Goal: Task Accomplishment & Management: Use online tool/utility

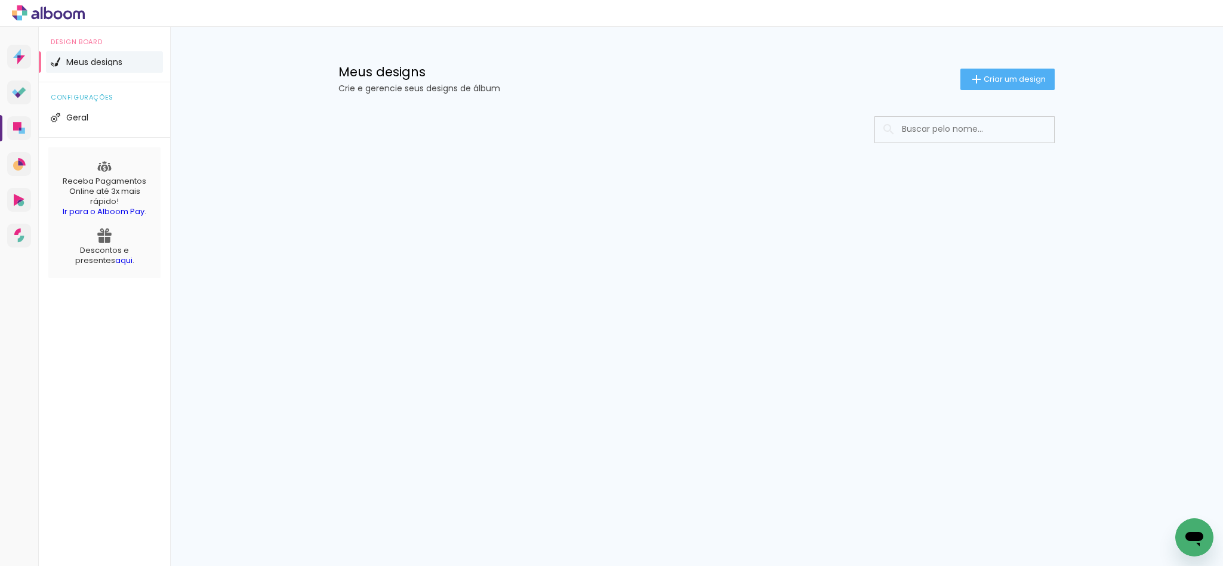
click at [924, 136] on input at bounding box center [981, 129] width 170 height 24
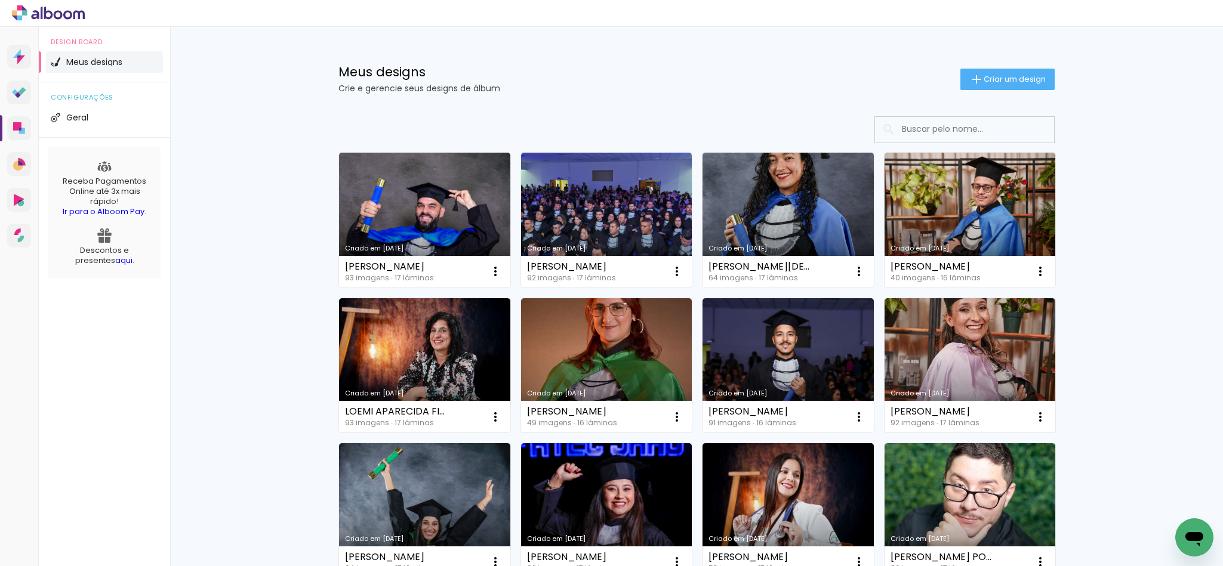
click at [976, 132] on input at bounding box center [981, 129] width 170 height 24
paste input "[PERSON_NAME]"
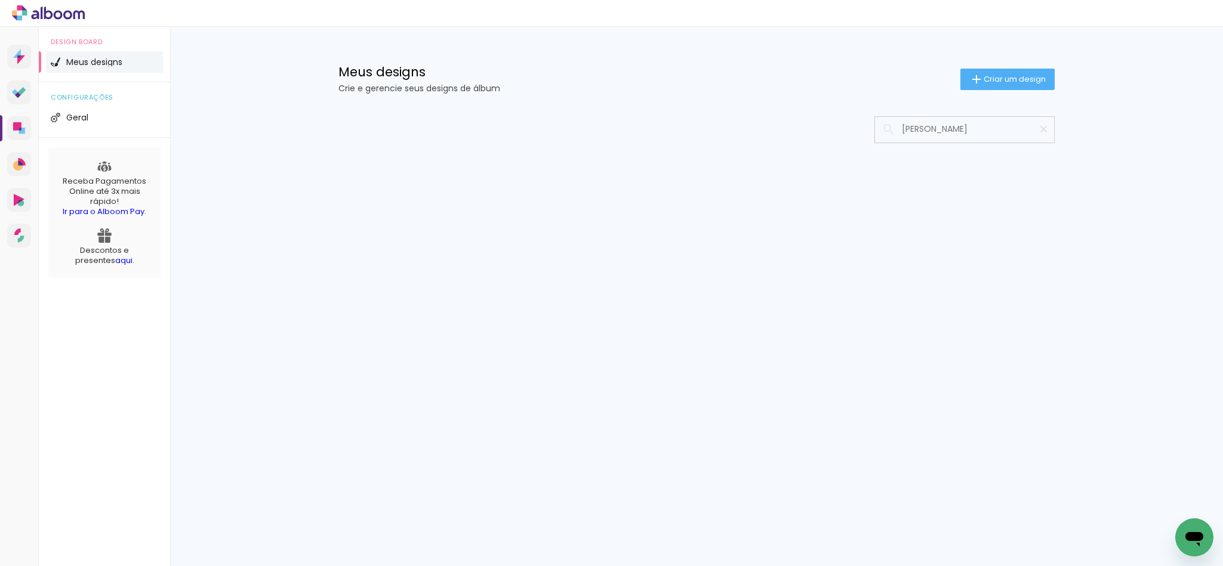
type input "[PERSON_NAME]"
type paper-input "[PERSON_NAME]"
click at [1028, 129] on input "[PERSON_NAME]" at bounding box center [970, 129] width 149 height 24
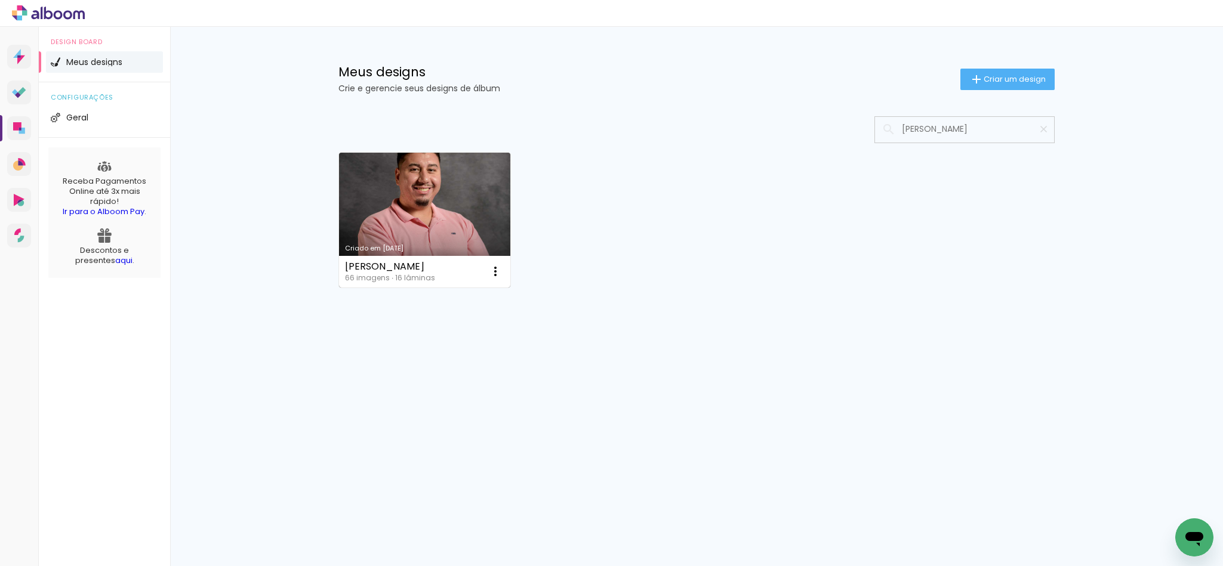
type input "[PERSON_NAME]"
type paper-input "[PERSON_NAME]"
click at [470, 226] on link "Criado em [DATE]" at bounding box center [424, 220] width 171 height 135
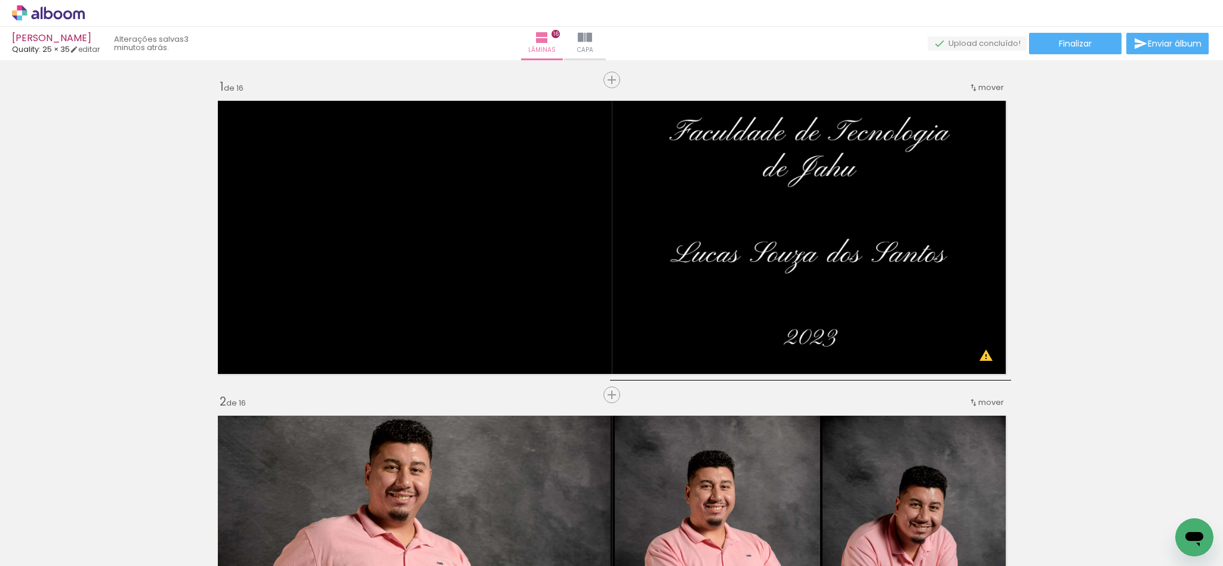
scroll to position [4476, 0]
